Goal: Contribute content

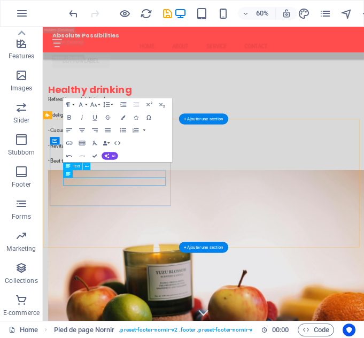
scroll to position [3474, 0]
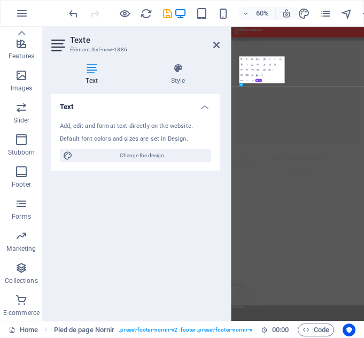
click at [106, 173] on div "Text Add, edit and format text directly on the website. Default font colors and…" at bounding box center [135, 203] width 168 height 218
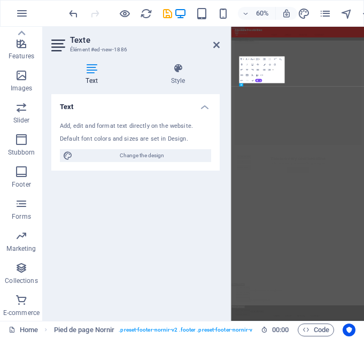
click at [106, 173] on div "Text Add, edit and format text directly on the website. Default font colors and…" at bounding box center [135, 203] width 168 height 218
drag, startPoint x: 105, startPoint y: 244, endPoint x: 144, endPoint y: 174, distance: 80.5
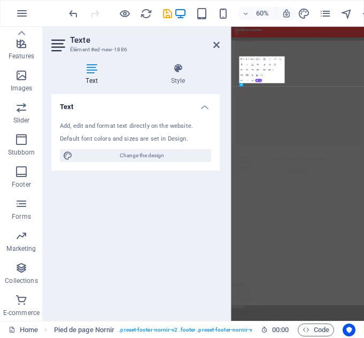
click at [144, 174] on div "Text Add, edit and format text directly on the website. Default font colors and…" at bounding box center [135, 203] width 168 height 218
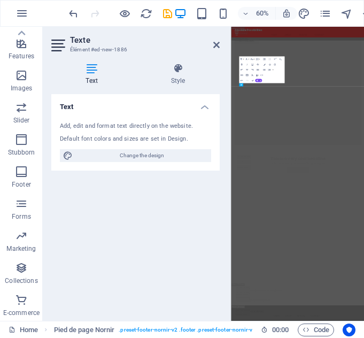
click at [144, 174] on div "Text Add, edit and format text directly on the website. Default font colors and…" at bounding box center [135, 203] width 168 height 218
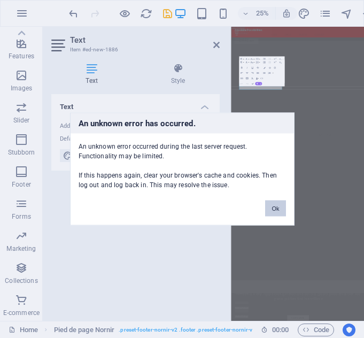
click at [271, 210] on button "Ok" at bounding box center [275, 209] width 20 height 16
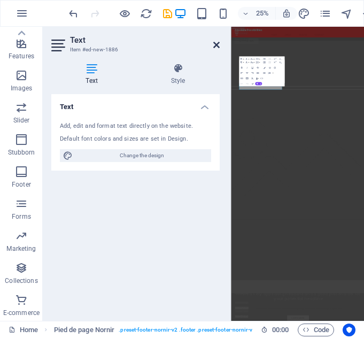
click at [216, 45] on icon at bounding box center [216, 45] width 6 height 9
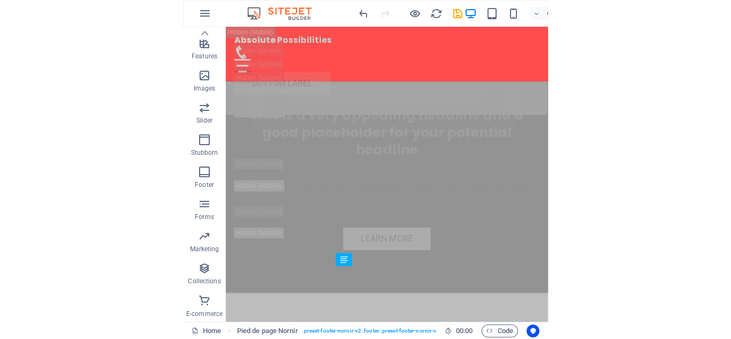
scroll to position [2867, 0]
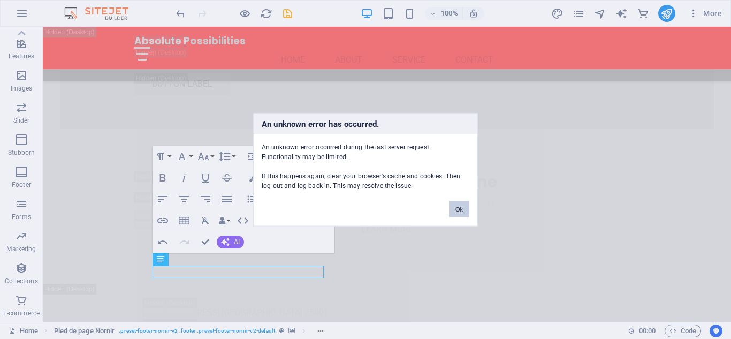
click at [364, 211] on font "Ok" at bounding box center [458, 208] width 7 height 6
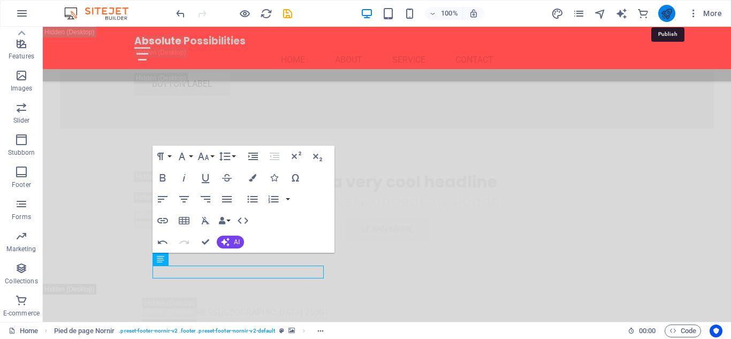
click at [364, 12] on icon "publish" at bounding box center [666, 13] width 12 height 12
checkbox input "false"
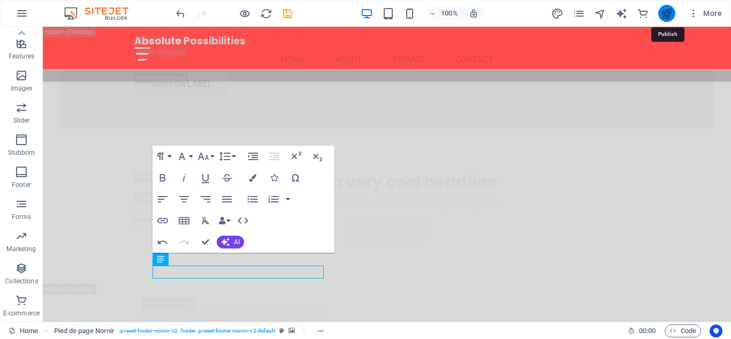
checkbox input "false"
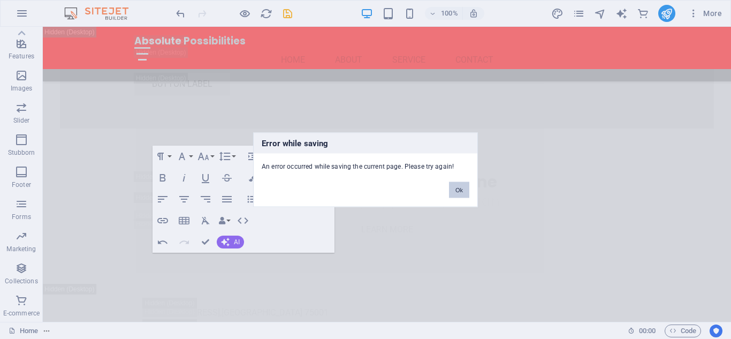
click at [364, 188] on font "Ok" at bounding box center [458, 189] width 7 height 6
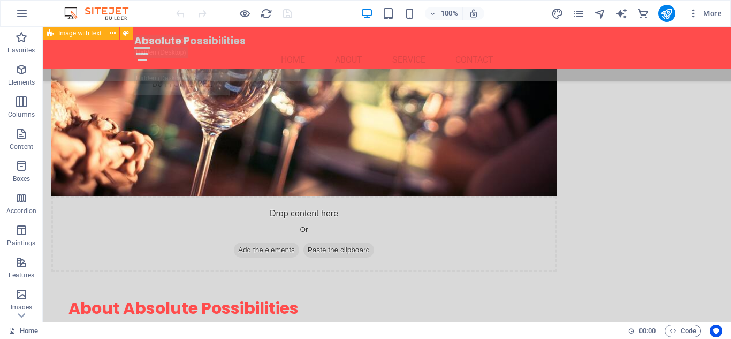
scroll to position [8013, 0]
